Goal: Transaction & Acquisition: Subscribe to service/newsletter

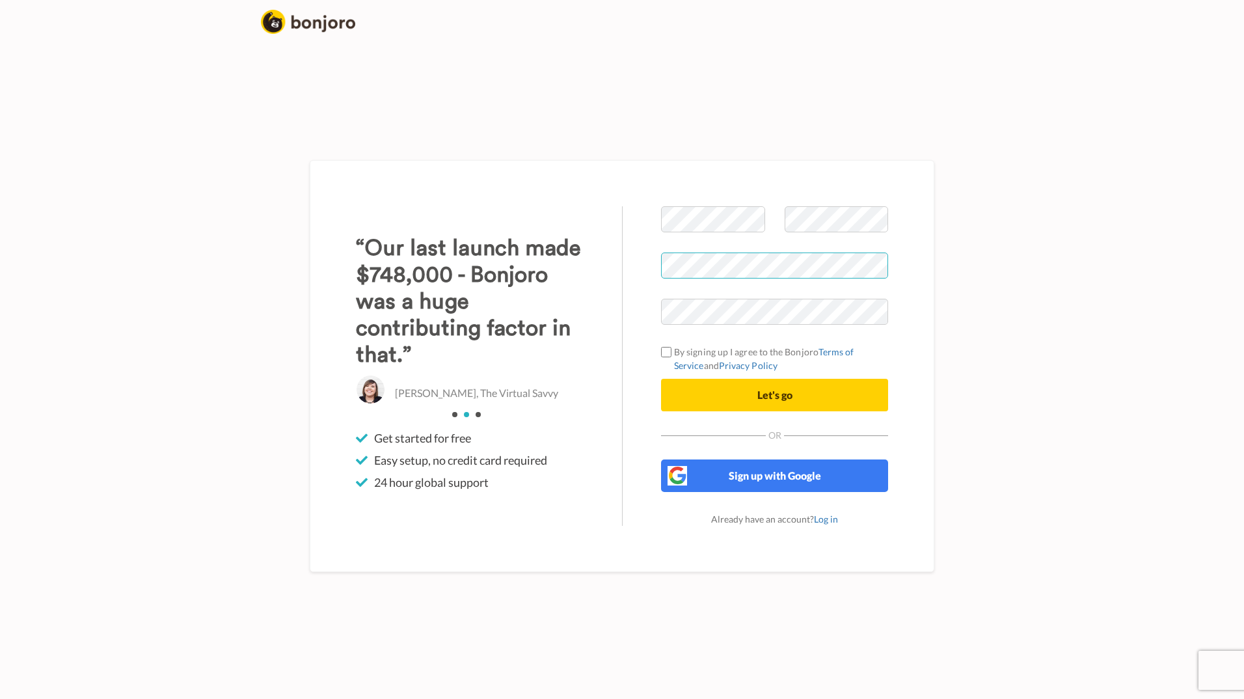
click at [614, 267] on div "Welcome to [PERSON_NAME] By signing up I agree to the Bonjoro Terms of Service …" at bounding box center [622, 366] width 625 height 412
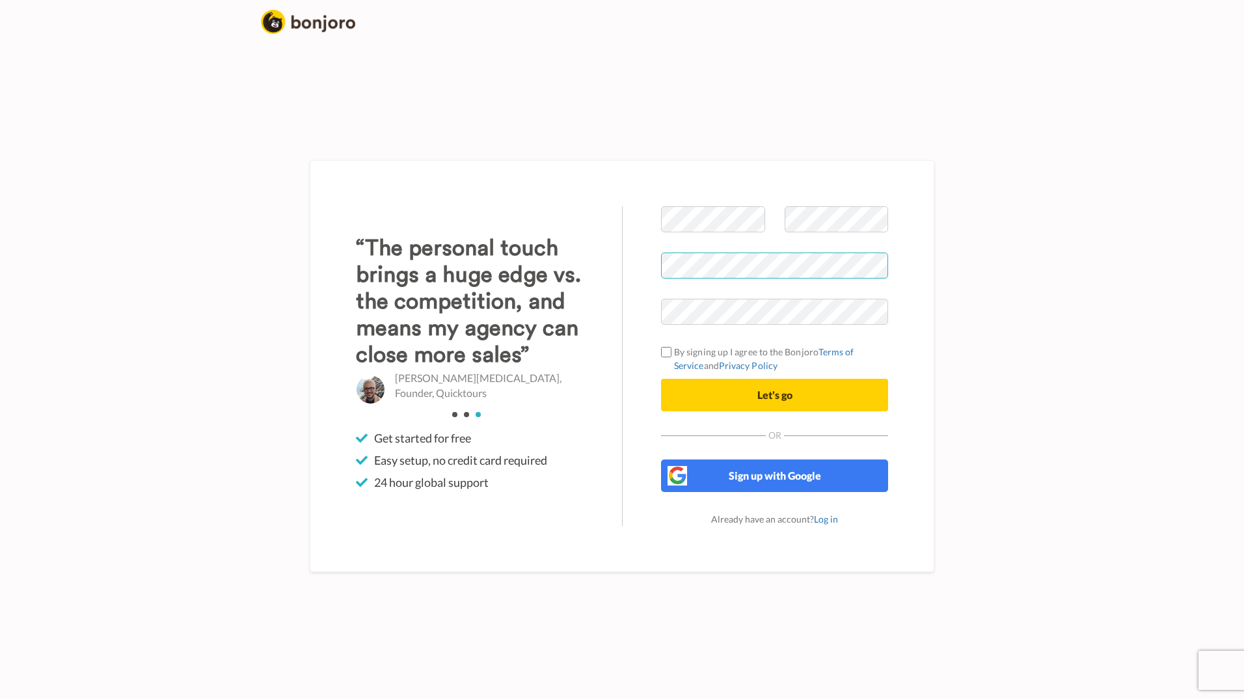
click at [583, 264] on div "Welcome to [PERSON_NAME] By signing up I agree to the Bonjoro Terms of Service …" at bounding box center [622, 366] width 625 height 412
click at [1070, 301] on body "Welcome to [PERSON_NAME] By signing up I agree to the Bonjoro Terms of Service …" at bounding box center [622, 349] width 1244 height 699
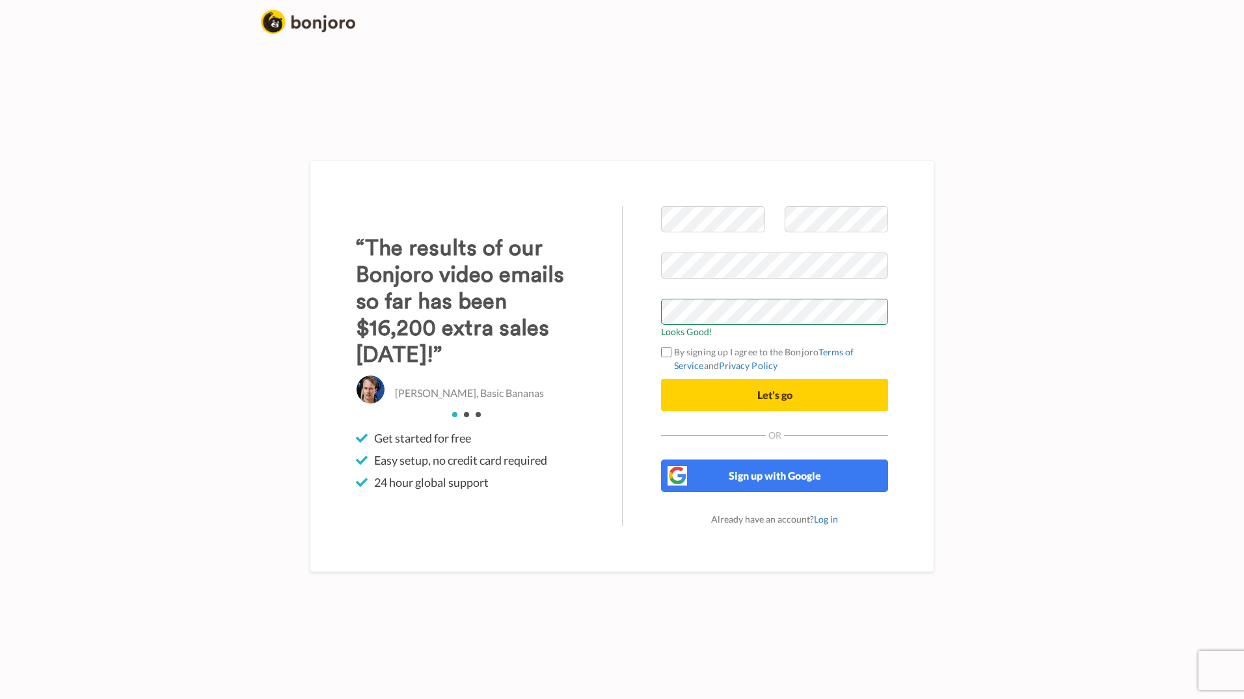
click at [1075, 475] on body "Welcome to [PERSON_NAME] Looks Good! By signing up I agree to the Bonjoro Terms…" at bounding box center [622, 349] width 1244 height 699
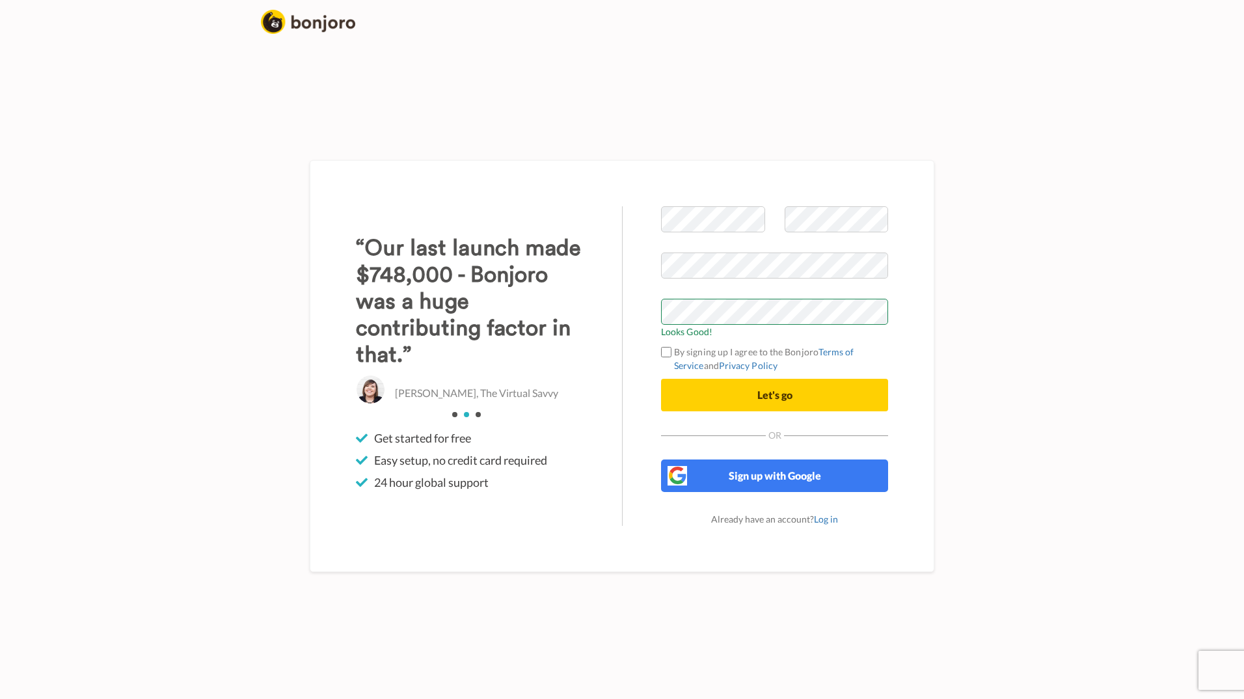
click at [672, 352] on label "By signing up I agree to the Bonjoro Terms of Service and Privacy Policy" at bounding box center [774, 358] width 227 height 27
click at [757, 393] on button "Let's go" at bounding box center [774, 395] width 227 height 33
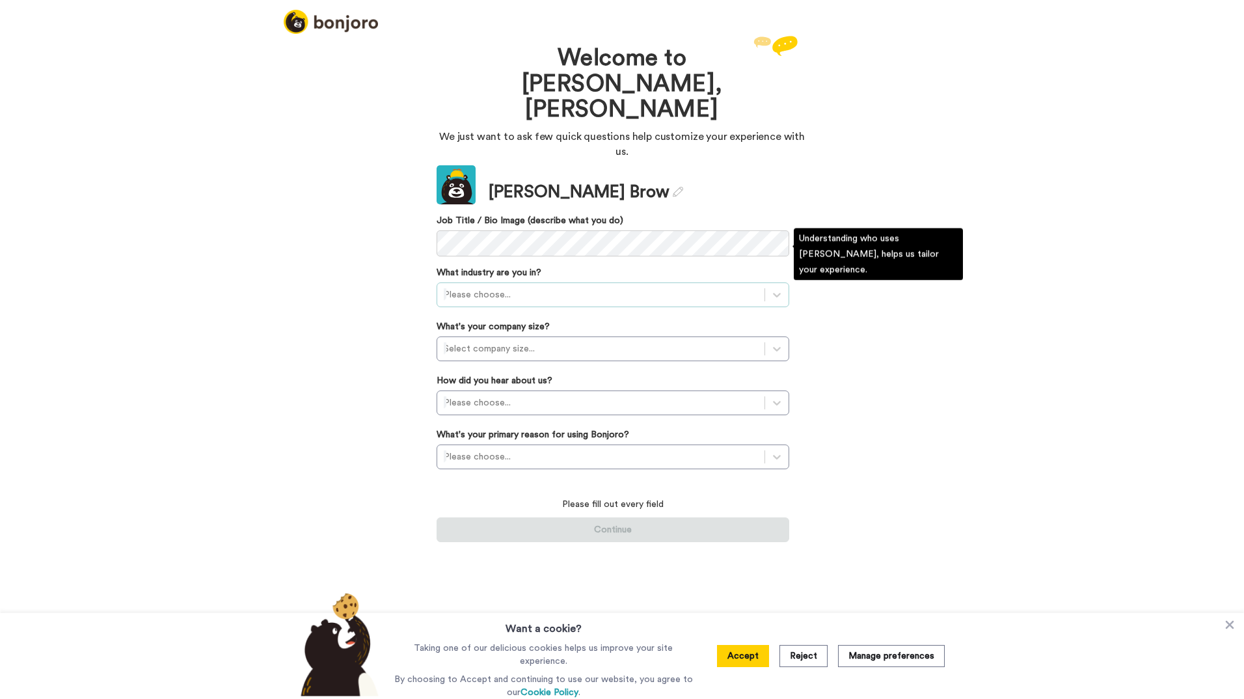
click at [565, 287] on div at bounding box center [601, 295] width 314 height 16
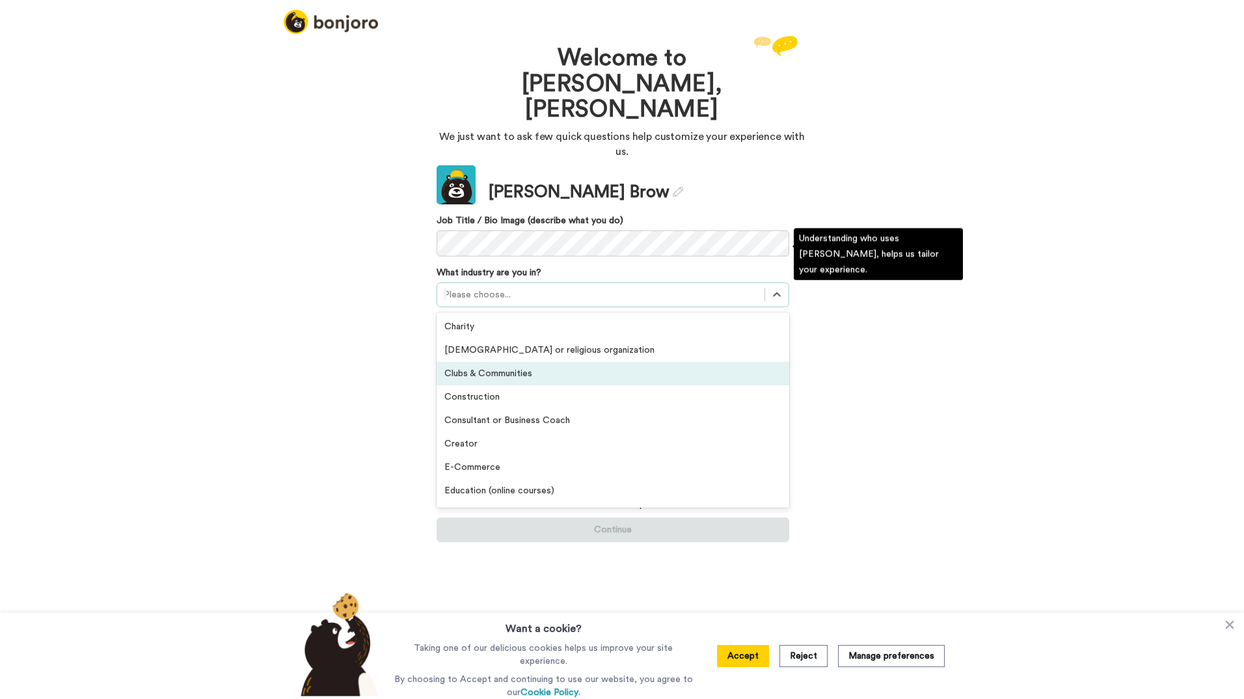
scroll to position [130, 0]
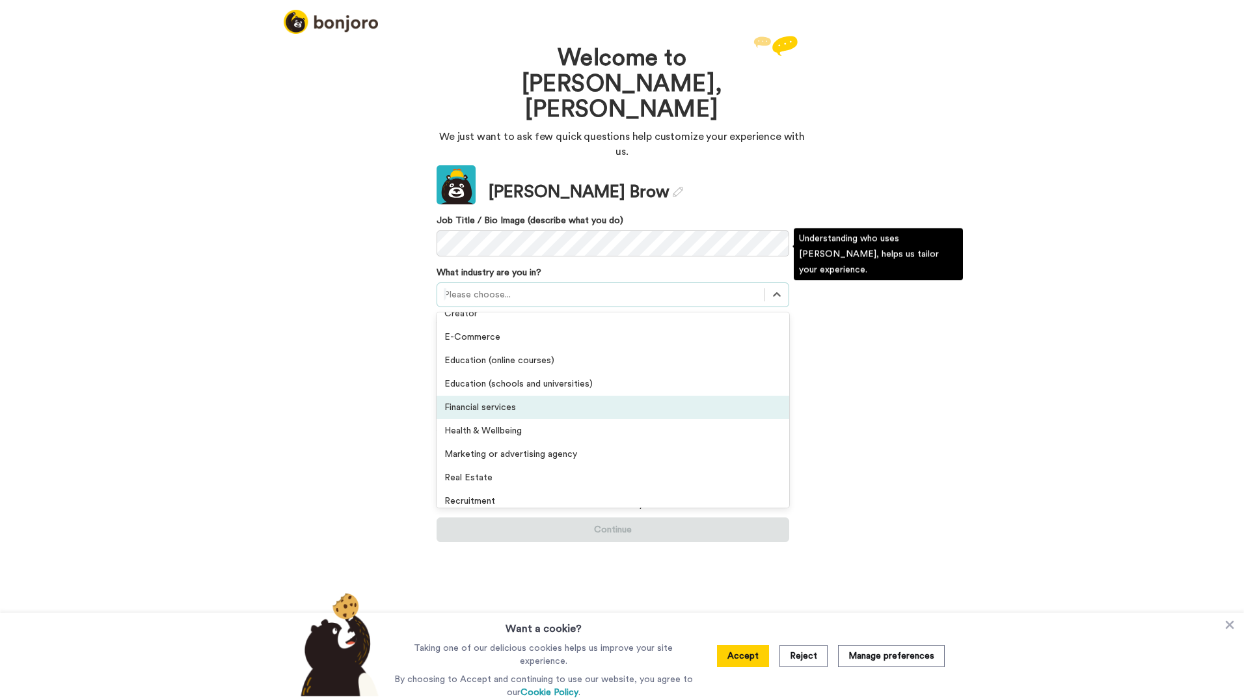
click at [497, 396] on div "Financial services" at bounding box center [613, 407] width 353 height 23
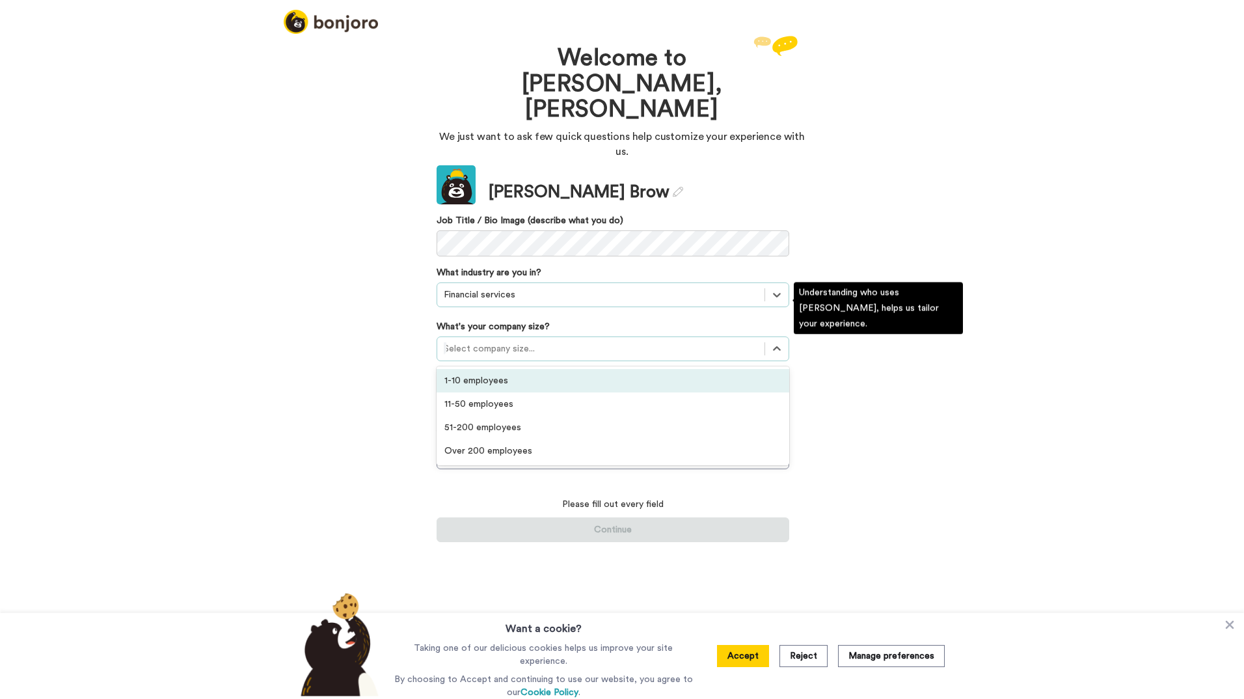
click at [469, 341] on div at bounding box center [601, 349] width 314 height 16
click at [470, 369] on div "1-10 employees" at bounding box center [613, 380] width 353 height 23
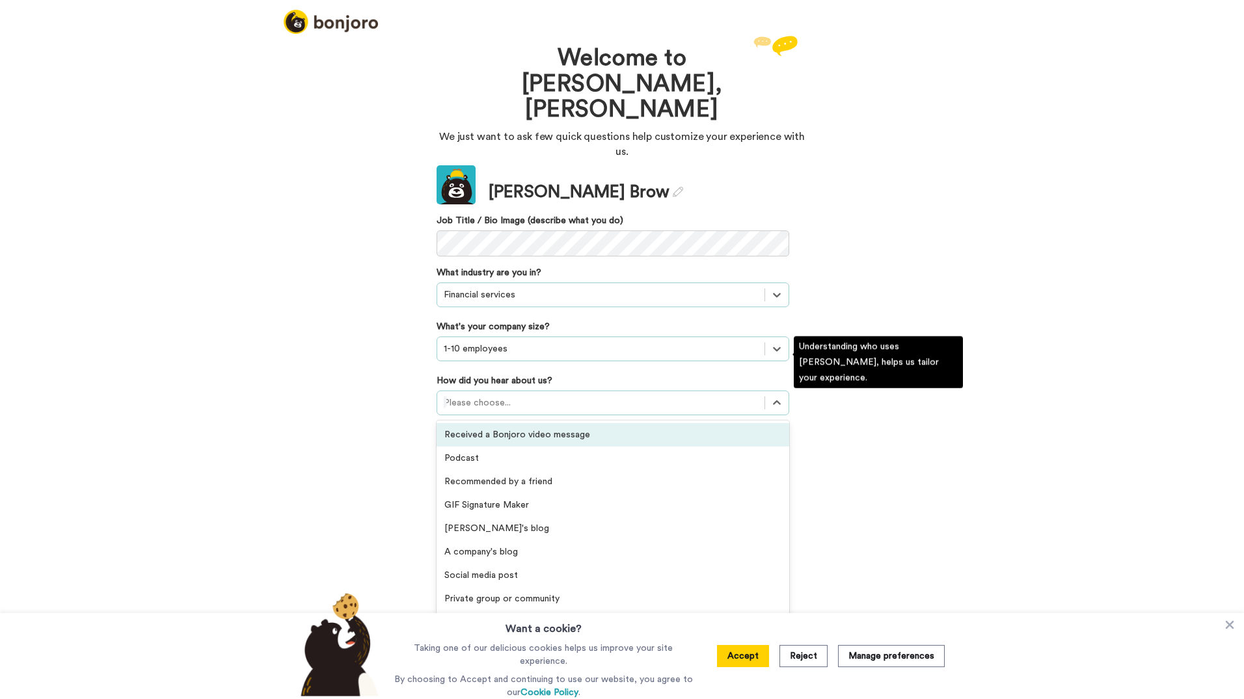
click at [475, 395] on div at bounding box center [601, 403] width 314 height 16
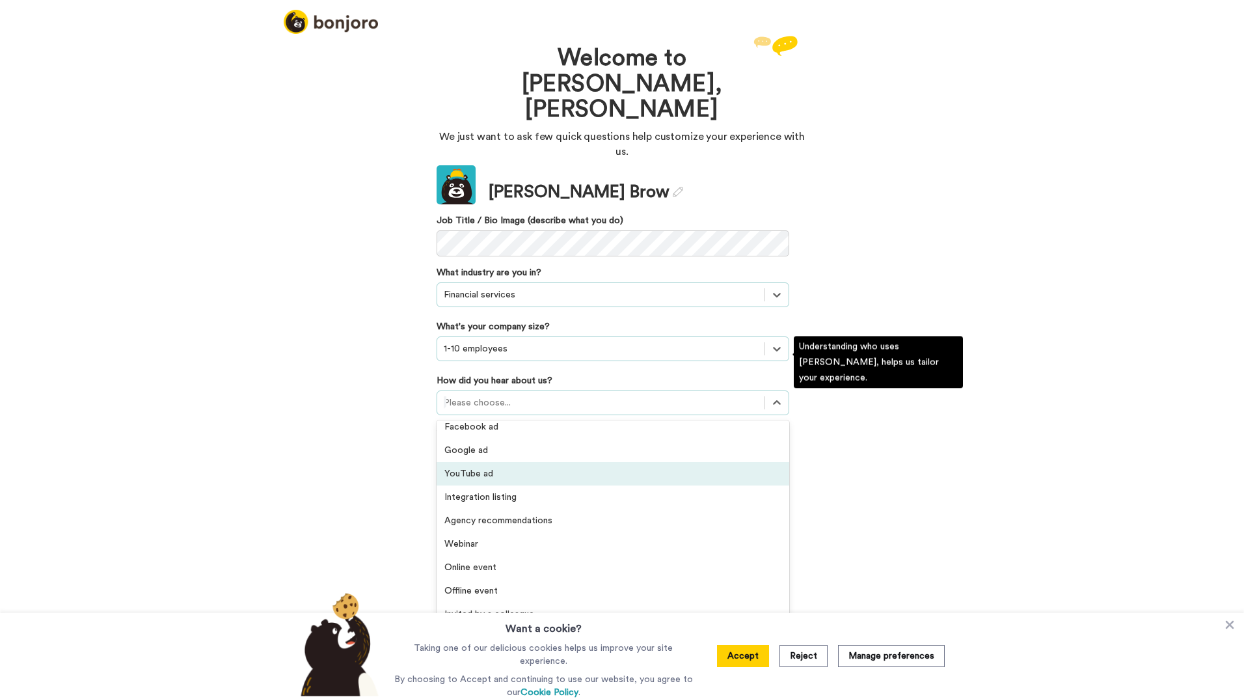
scroll to position [278, 0]
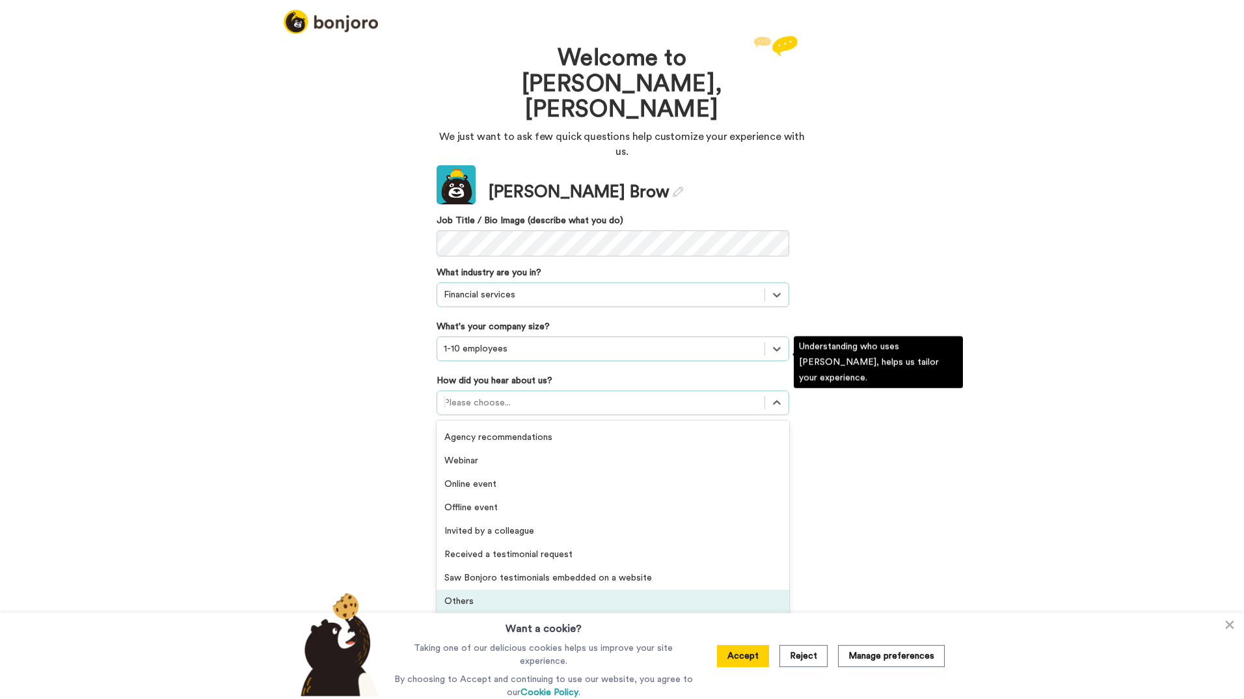
click at [493, 590] on div "Others" at bounding box center [613, 601] width 353 height 23
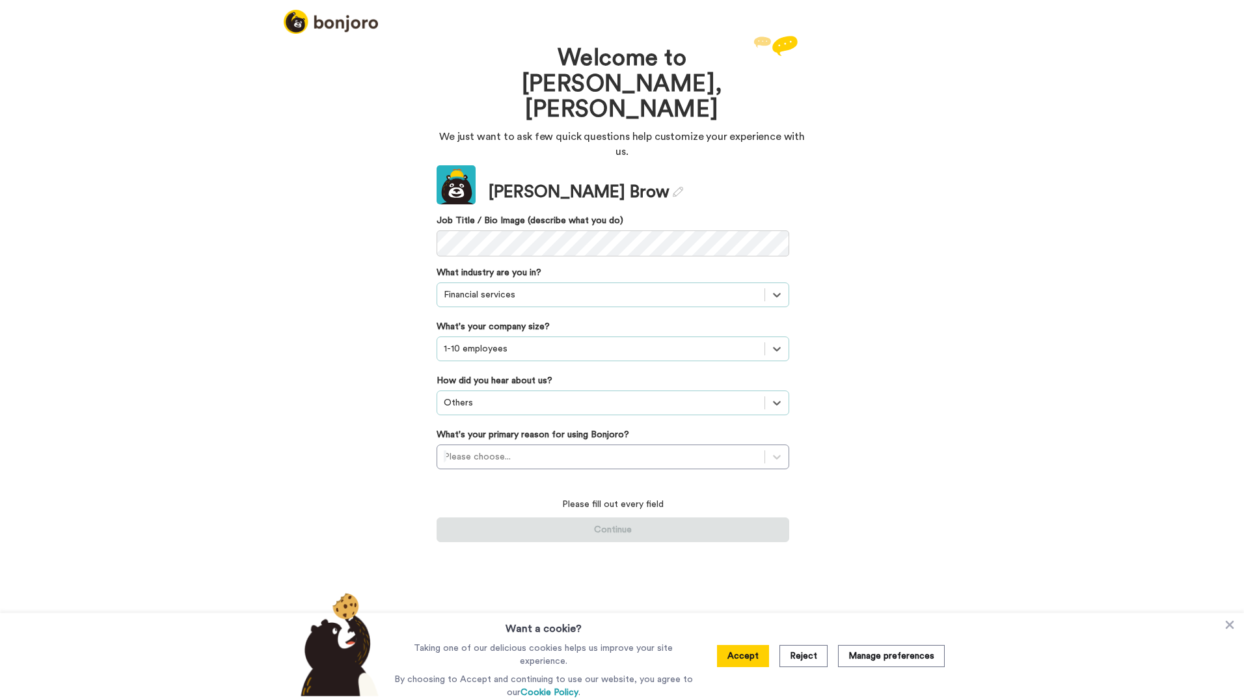
click at [494, 395] on div at bounding box center [601, 403] width 314 height 16
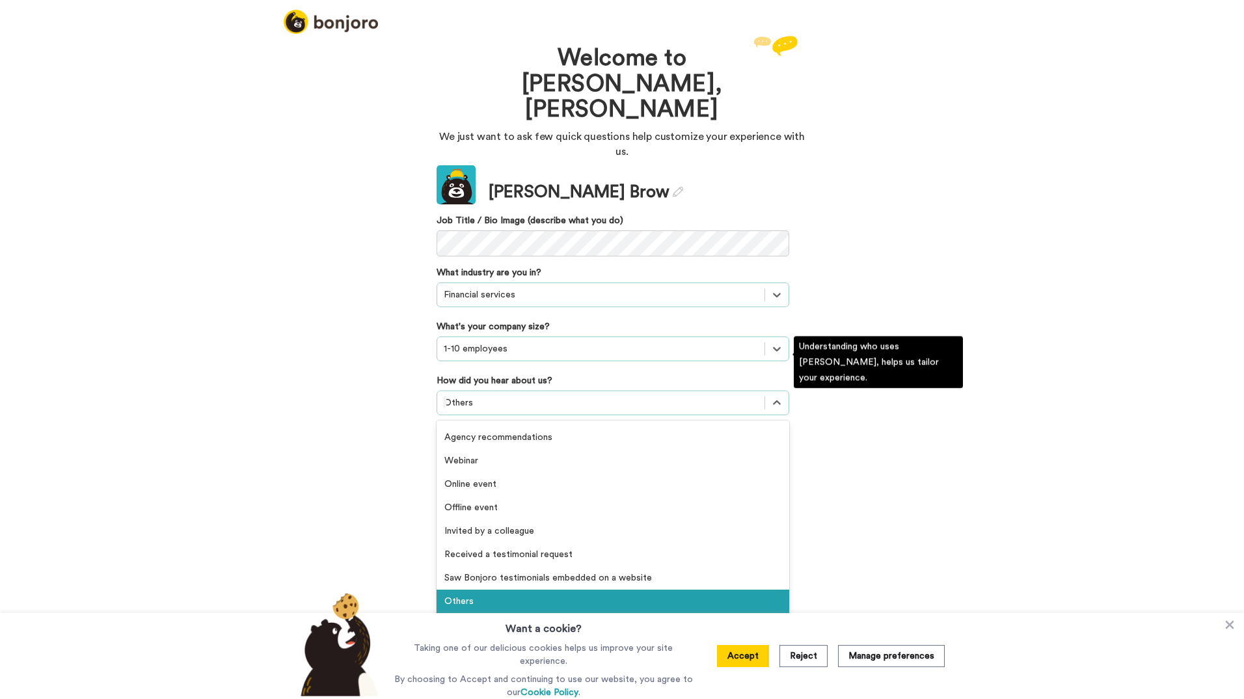
click at [494, 395] on div at bounding box center [601, 403] width 314 height 16
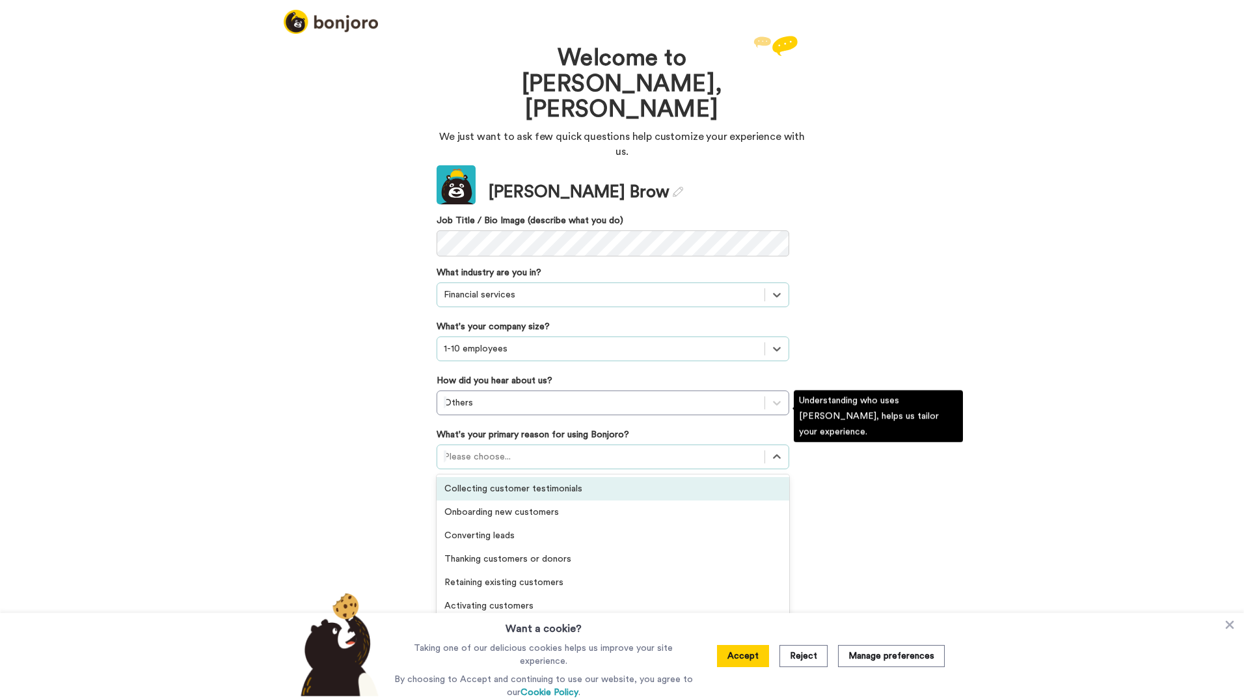
click at [481, 449] on div at bounding box center [601, 457] width 314 height 16
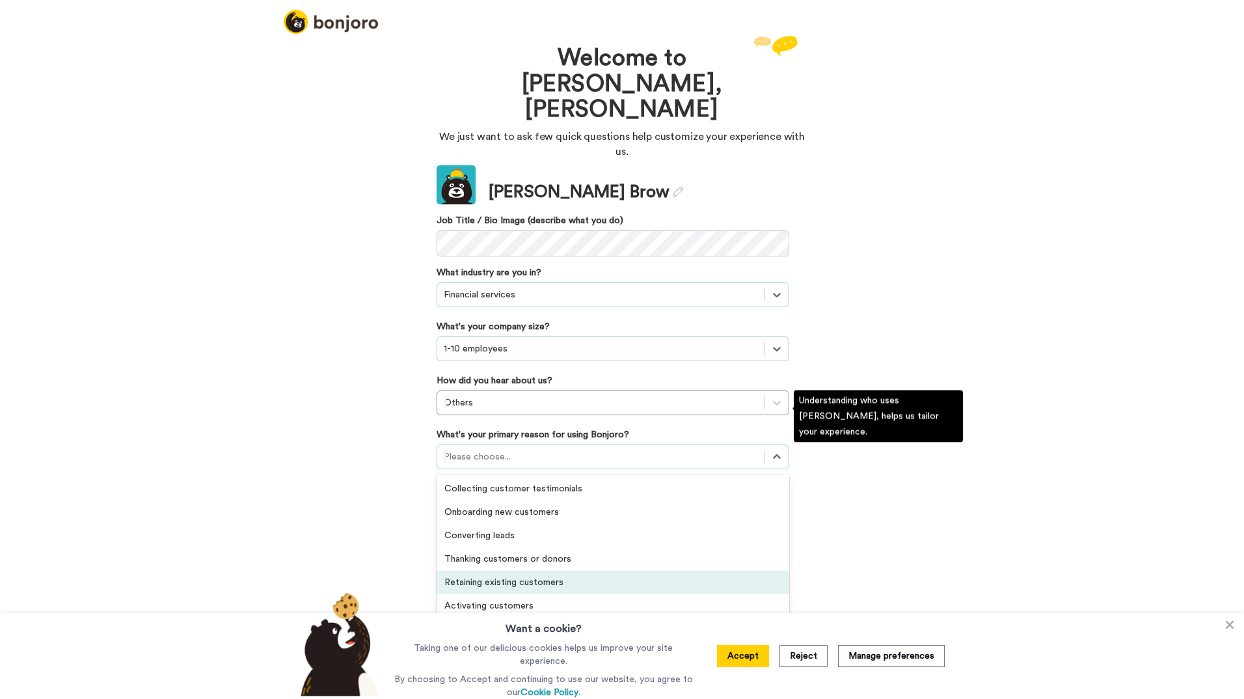
click at [509, 571] on div "Retaining existing customers" at bounding box center [613, 582] width 353 height 23
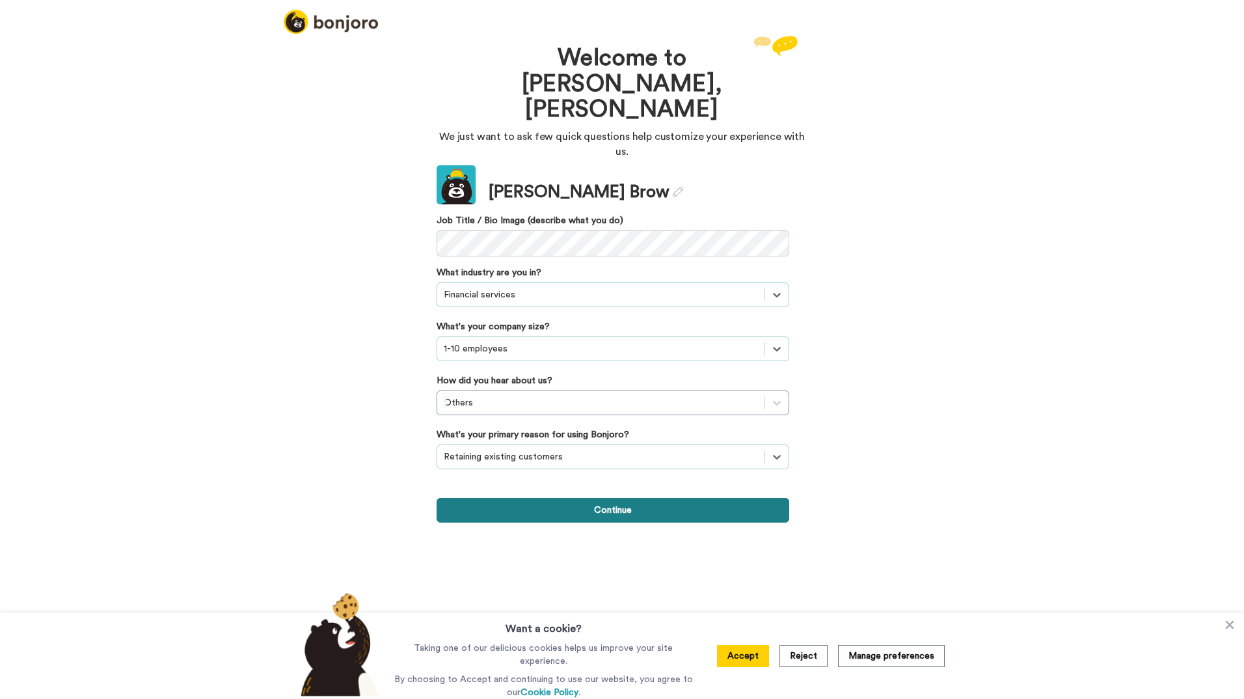
click at [655, 498] on button "Continue" at bounding box center [613, 510] width 353 height 25
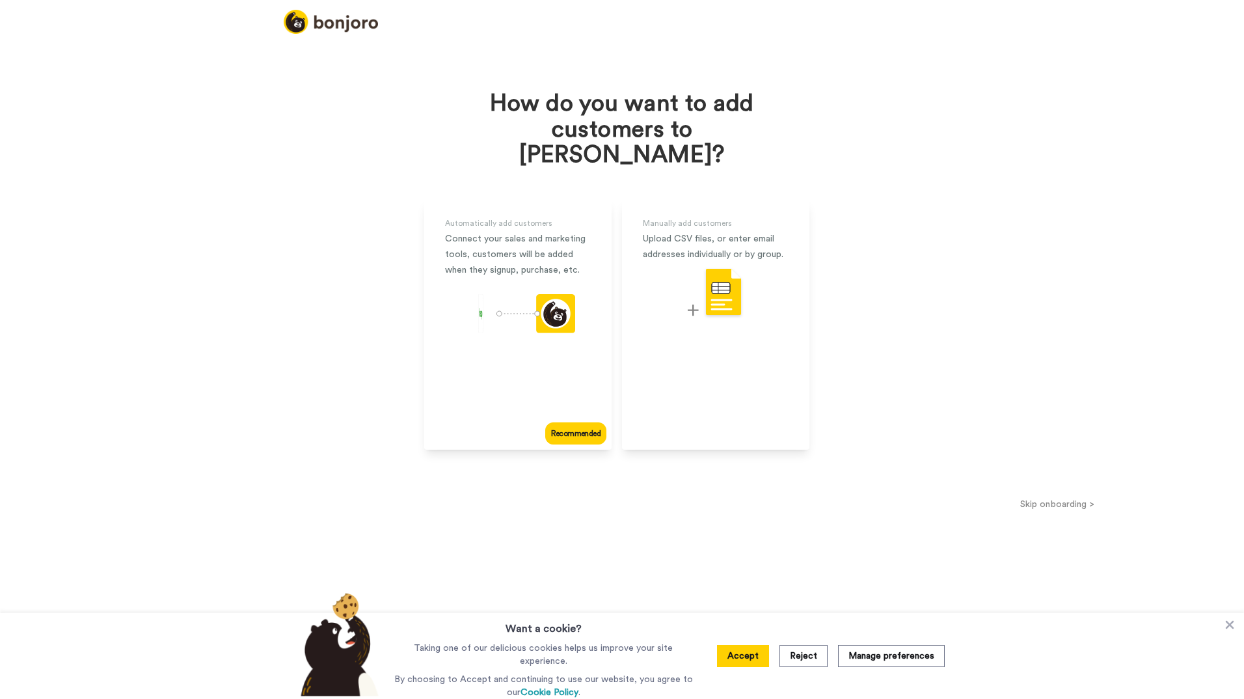
click at [1057, 497] on button "Skip onboarding >" at bounding box center [1057, 504] width 373 height 14
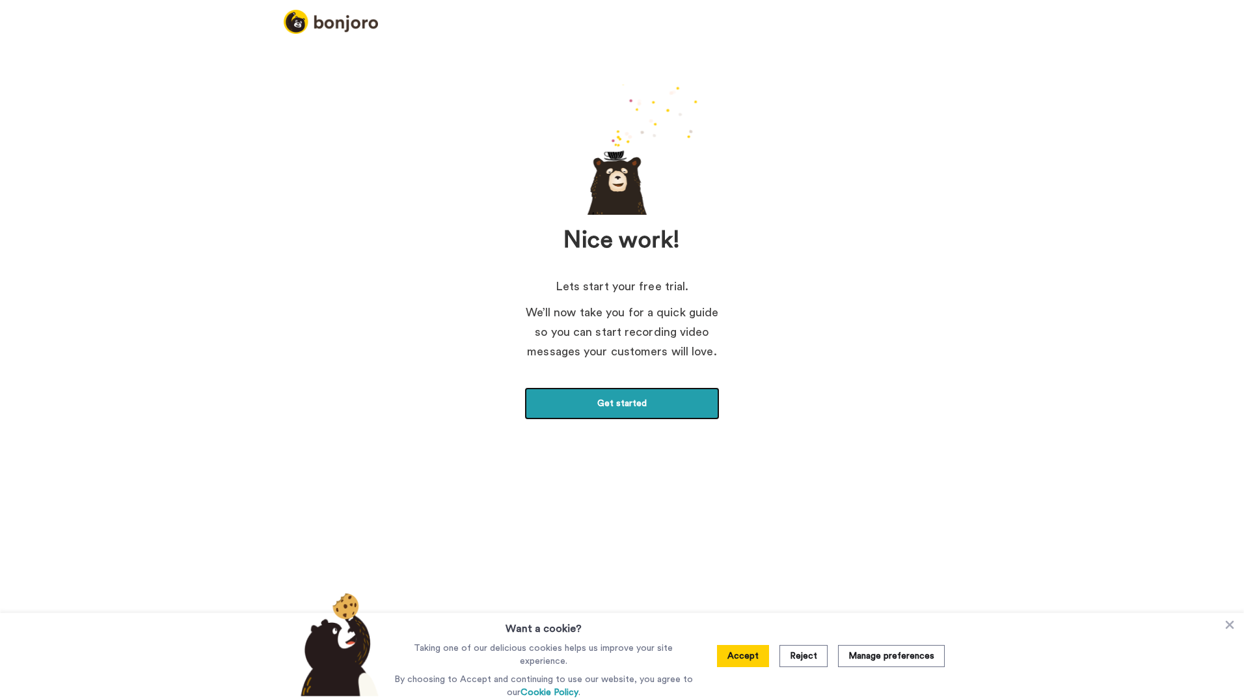
click at [638, 414] on link "Get started" at bounding box center [621, 403] width 195 height 33
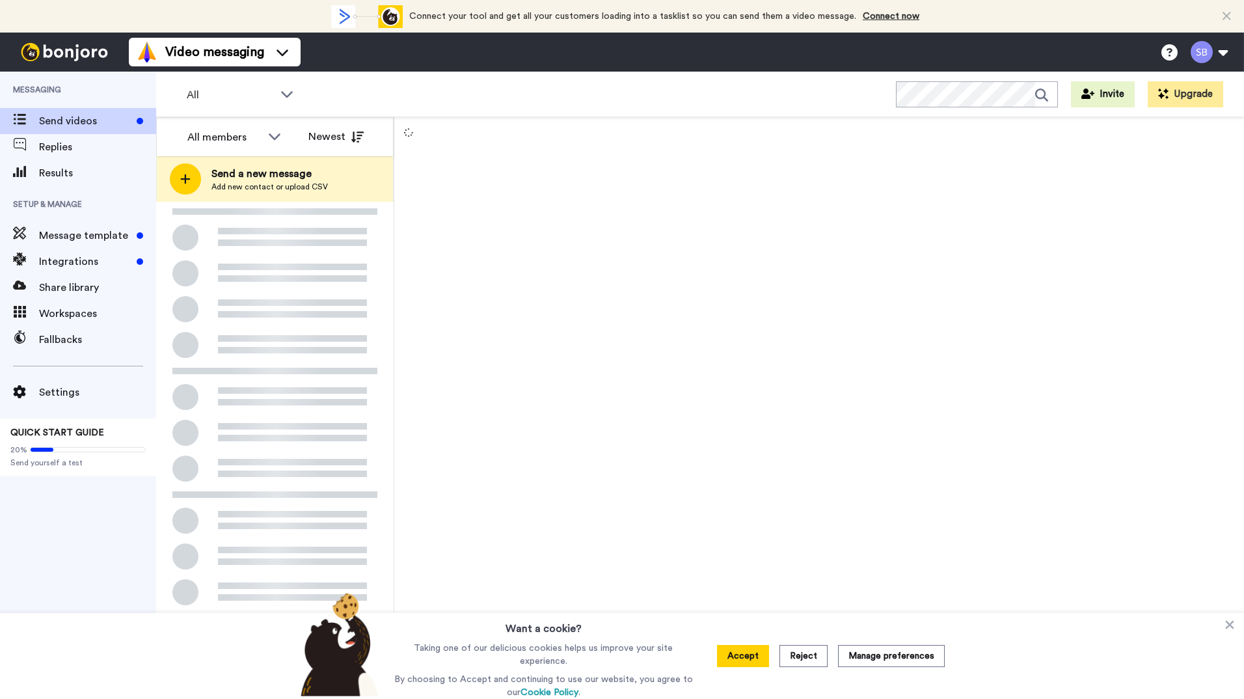
click at [804, 655] on button "Reject" at bounding box center [804, 656] width 48 height 22
